Goal: Information Seeking & Learning: Learn about a topic

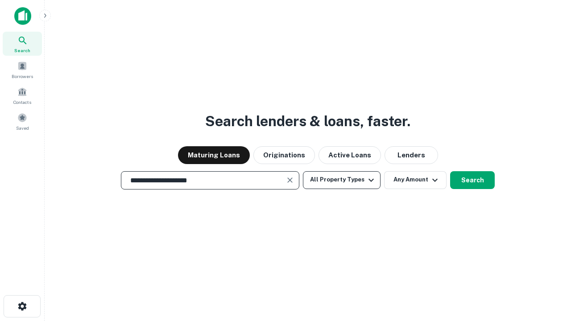
type input "**********"
click at [342, 180] on button "All Property Types" at bounding box center [342, 180] width 78 height 18
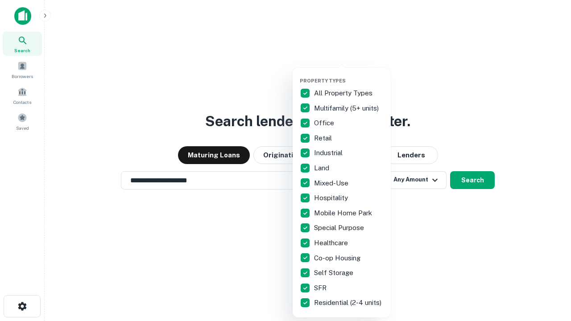
click at [349, 75] on button "button" at bounding box center [349, 75] width 98 height 0
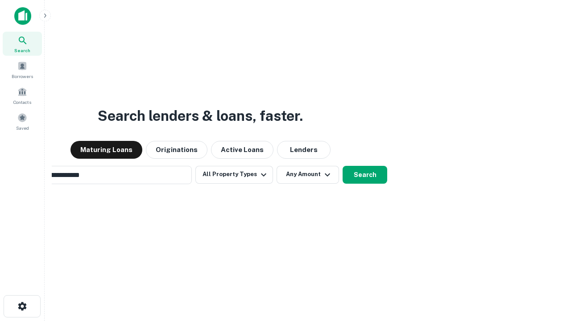
scroll to position [14, 0]
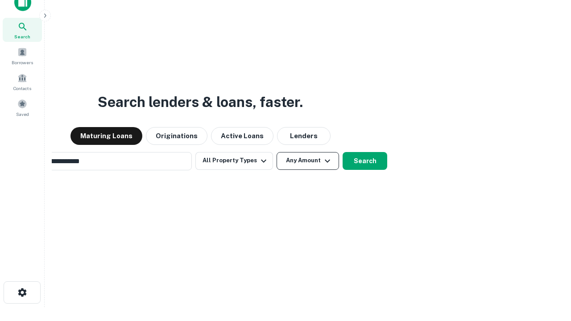
click at [277, 152] on button "Any Amount" at bounding box center [308, 161] width 62 height 18
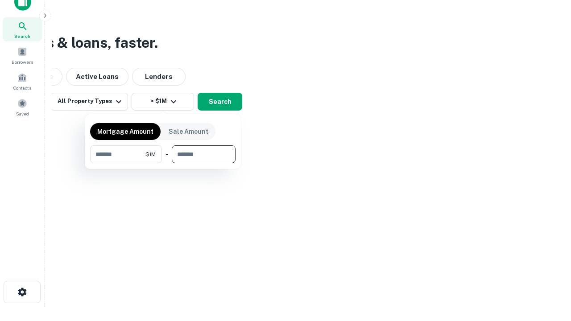
type input "*******"
click at [163, 163] on button "button" at bounding box center [163, 163] width 146 height 0
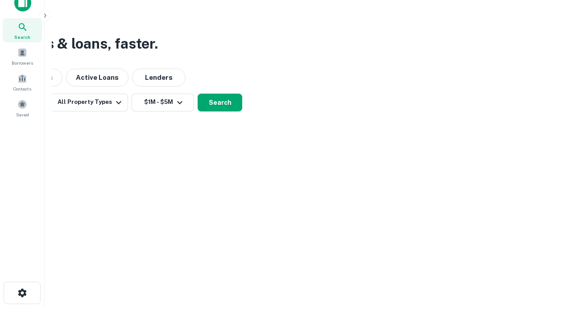
scroll to position [5, 165]
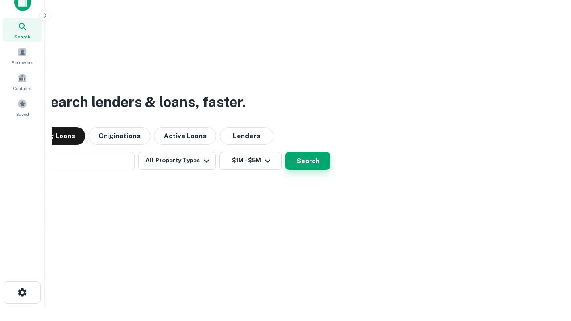
click at [286, 152] on button "Search" at bounding box center [308, 161] width 45 height 18
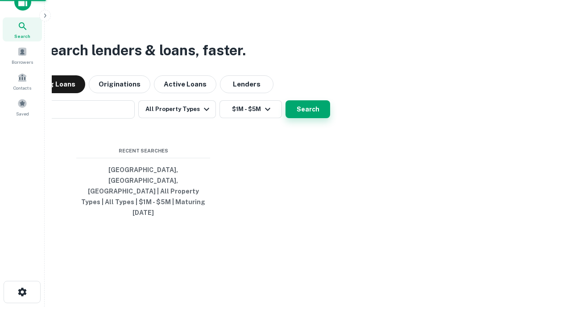
scroll to position [24, 253]
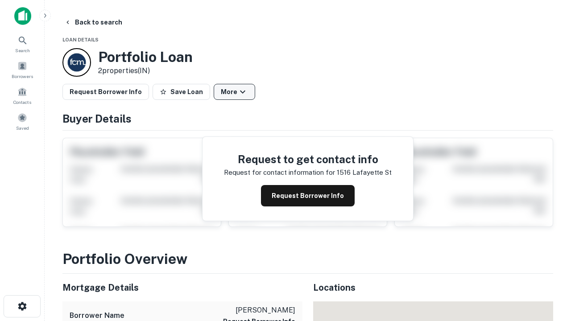
click at [234, 92] on button "More" at bounding box center [235, 92] width 42 height 16
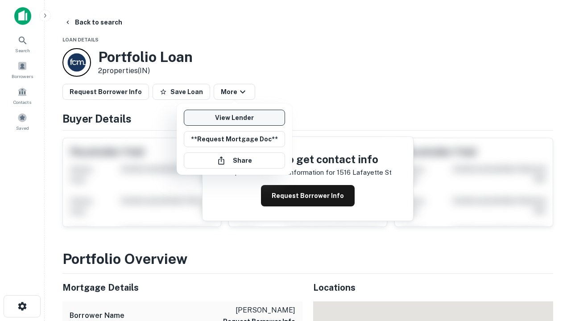
click at [234, 118] on link "View Lender" at bounding box center [234, 118] width 101 height 16
